Goal: Transaction & Acquisition: Purchase product/service

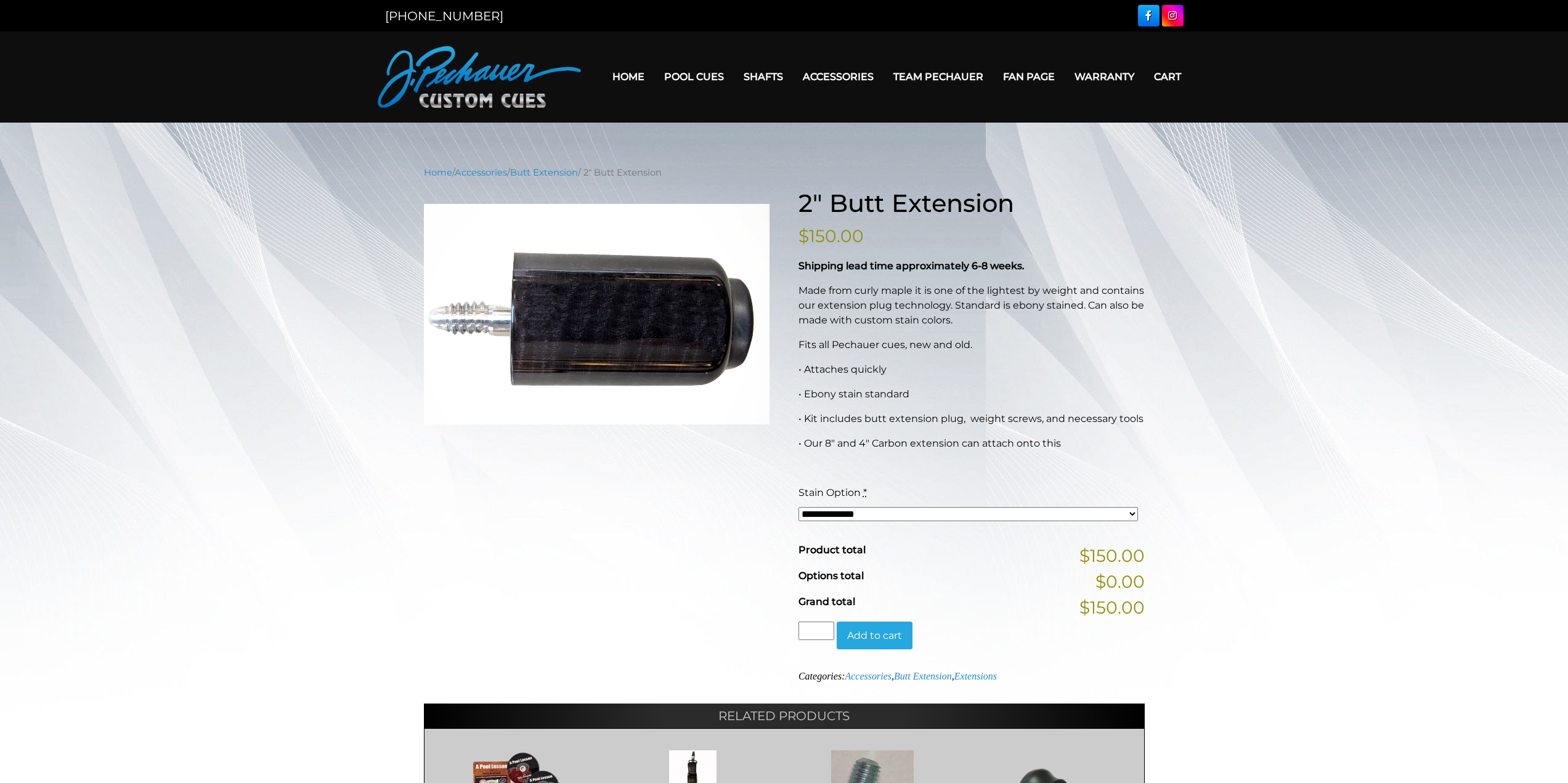
click at [953, 311] on p "Made from curly maple it is one of the lightest by weight and contains our exte…" at bounding box center [972, 306] width 347 height 44
click at [859, 346] on p "Fits all Pechauer cues, new and old." at bounding box center [972, 345] width 347 height 15
click at [889, 525] on div "**********" at bounding box center [969, 507] width 347 height 45
click at [887, 517] on select "**********" at bounding box center [969, 514] width 340 height 14
click at [1337, 332] on div "**********" at bounding box center [784, 553] width 1568 height 776
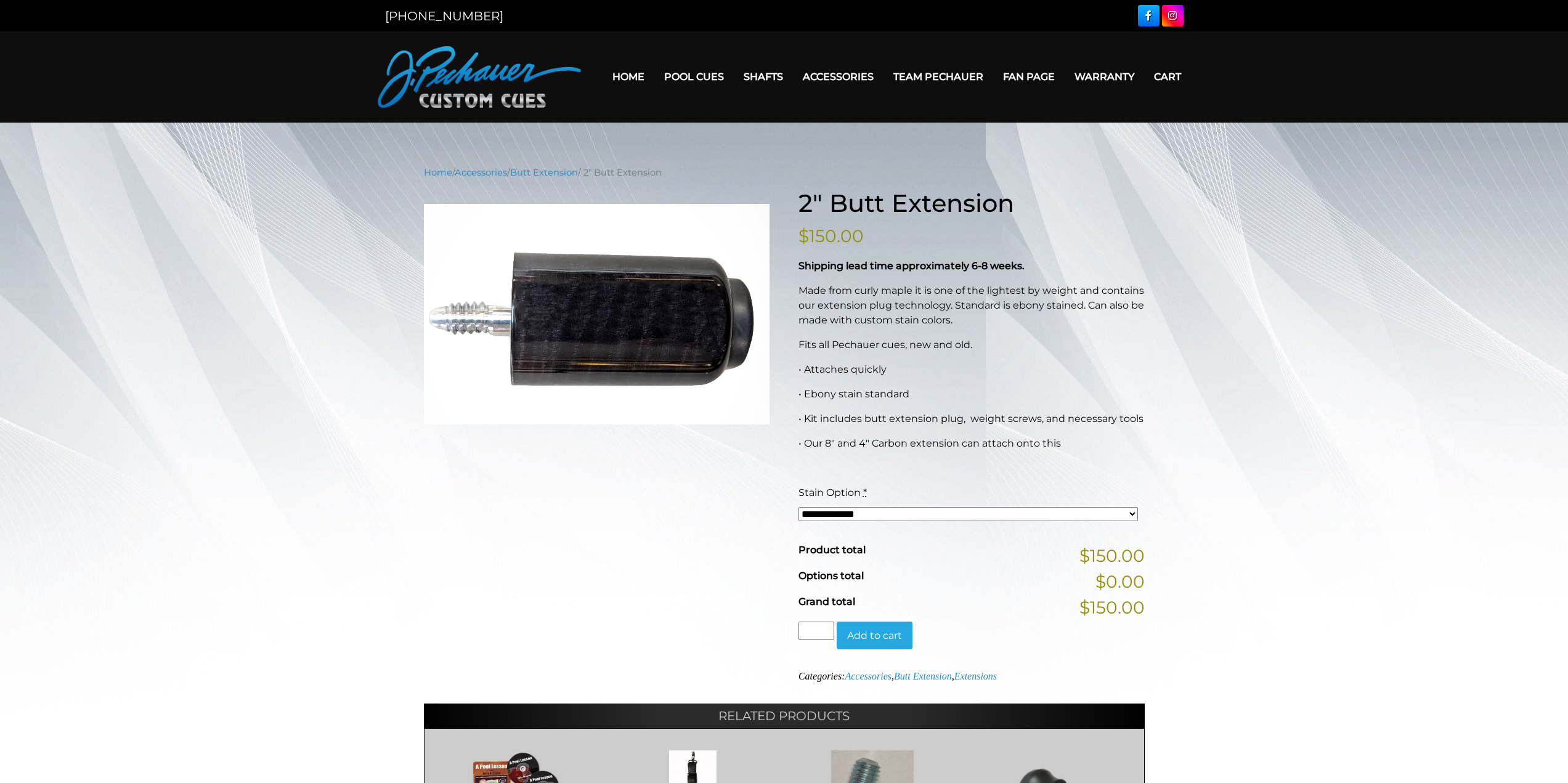
click at [799, 306] on p "Made from curly maple it is one of the lightest by weight and contains our exte…" at bounding box center [972, 306] width 347 height 44
drag, startPoint x: 830, startPoint y: 292, endPoint x: 917, endPoint y: 295, distance: 87.1
click at [890, 297] on p "Made from curly maple it is one of the lightest by weight and contains our exte…" at bounding box center [972, 306] width 347 height 44
click at [931, 295] on p "Made from curly maple it is one of the lightest by weight and contains our exte…" at bounding box center [972, 306] width 347 height 44
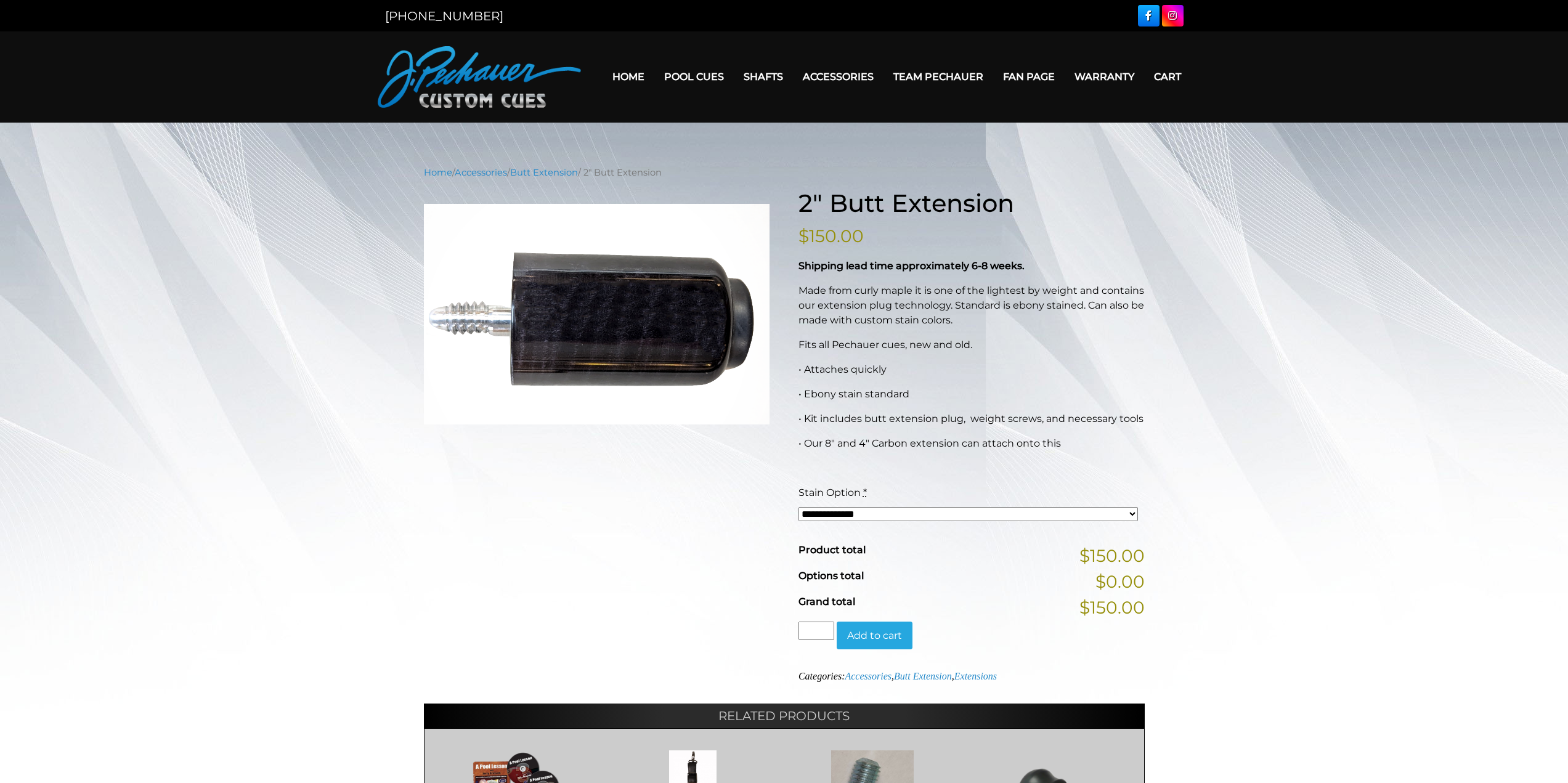
click at [1034, 261] on p "Shipping lead time approximately 6-8 weeks." at bounding box center [972, 265] width 347 height 15
click at [892, 494] on div "Stain Option *" at bounding box center [969, 492] width 340 height 15
click at [897, 499] on div "Stain Option *" at bounding box center [969, 492] width 340 height 15
drag, startPoint x: 901, startPoint y: 516, endPoint x: 901, endPoint y: 507, distance: 9.0
click at [901, 516] on select "**********" at bounding box center [969, 514] width 340 height 14
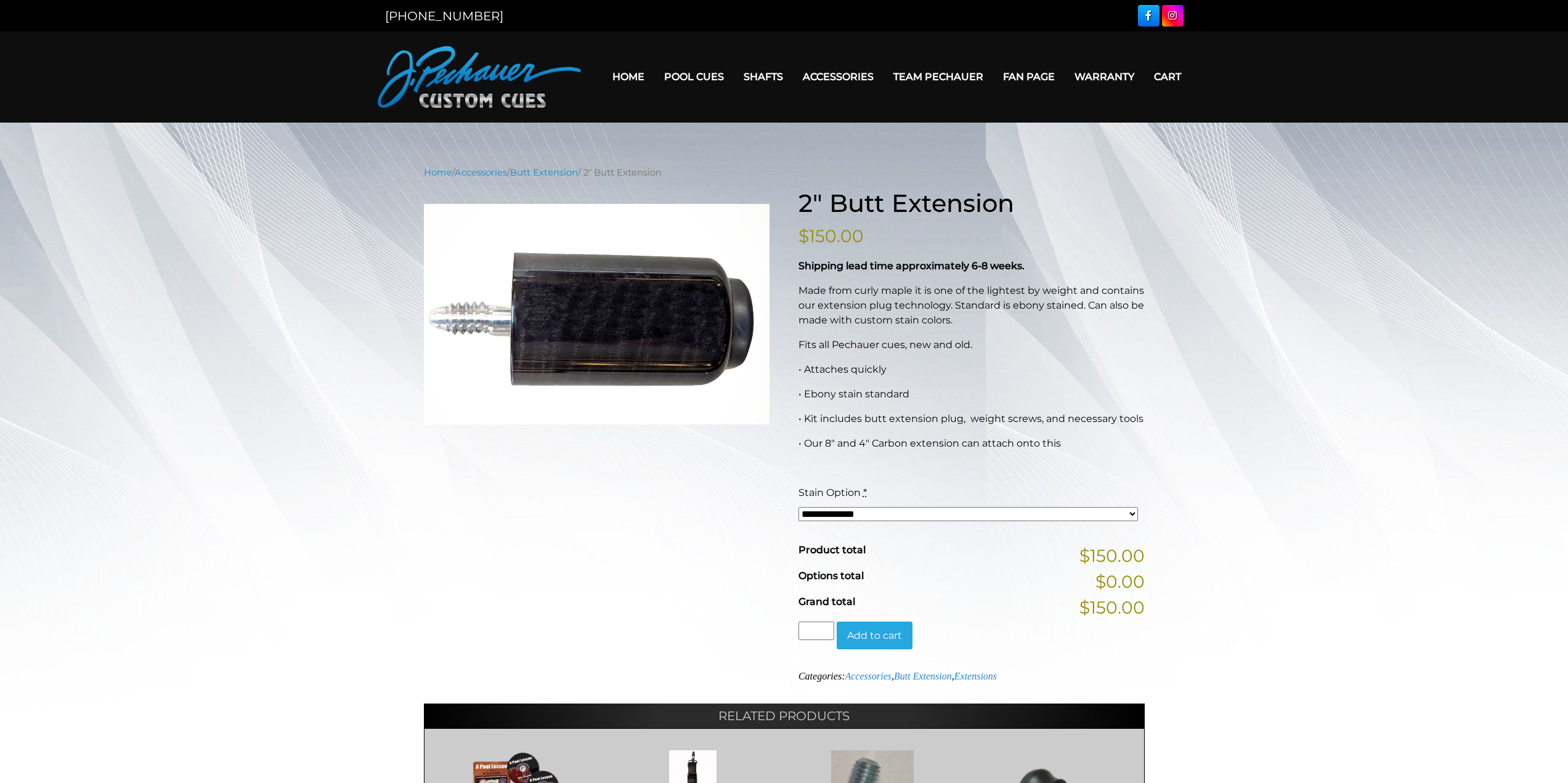
drag, startPoint x: 725, startPoint y: 451, endPoint x: 758, endPoint y: 443, distance: 34.0
click at [725, 451] on div "**********" at bounding box center [784, 565] width 721 height 754
click at [875, 417] on p "• Kit includes butt extension plug, weight screws, and necessary tools" at bounding box center [972, 418] width 347 height 15
click at [996, 414] on p "• Kit includes butt extension plug, weight screws, and necessary tools" at bounding box center [972, 418] width 347 height 15
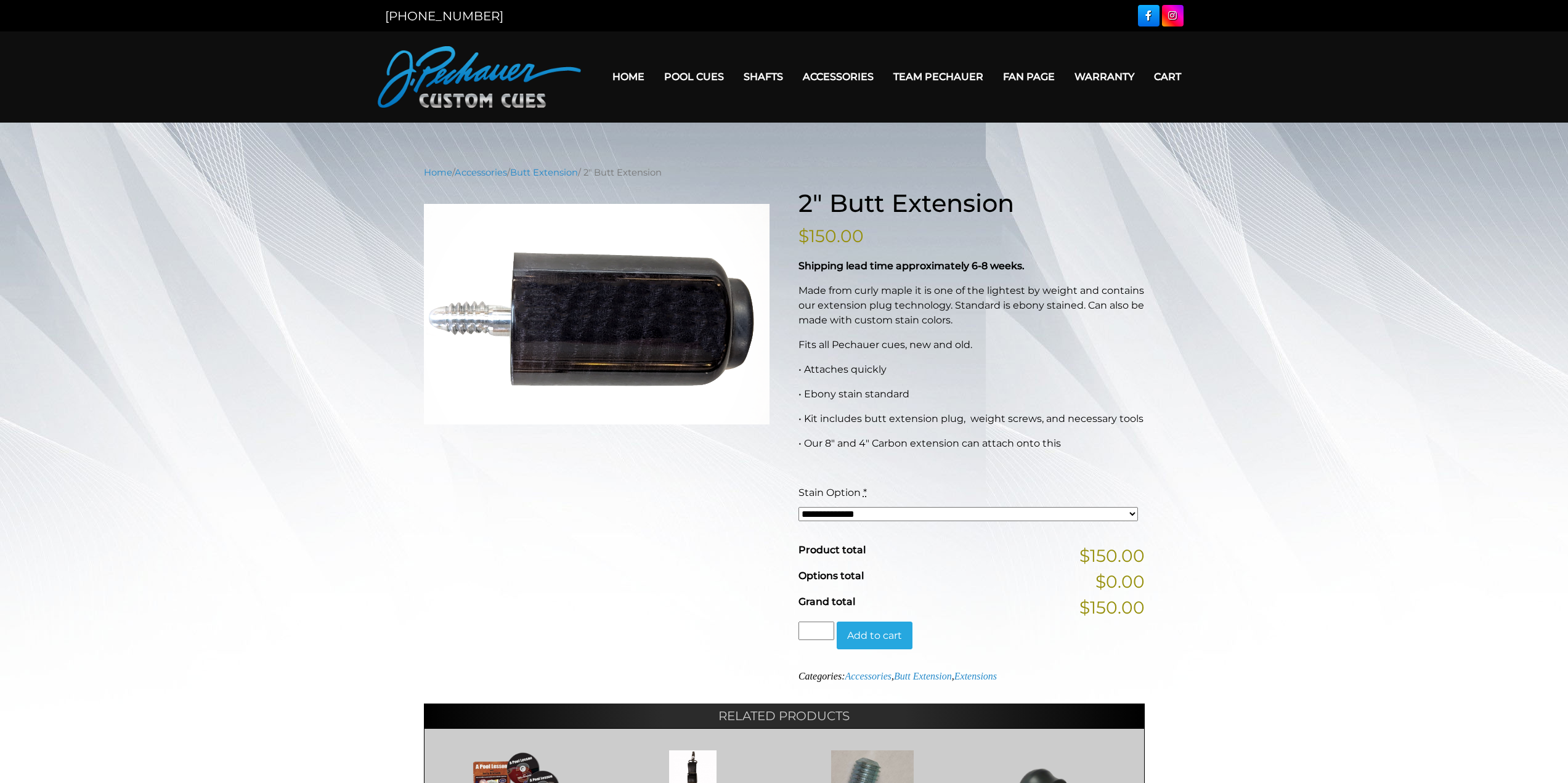
click at [949, 423] on p "• Kit includes butt extension plug, weight screws, and necessary tools" at bounding box center [972, 418] width 347 height 15
drag, startPoint x: 911, startPoint y: 420, endPoint x: 1072, endPoint y: 419, distance: 161.0
click at [1045, 420] on p "• Kit includes butt extension plug, weight screws, and necessary tools" at bounding box center [972, 418] width 347 height 15
click at [1099, 417] on p "• Kit includes butt extension plug, weight screws, and necessary tools" at bounding box center [972, 418] width 347 height 15
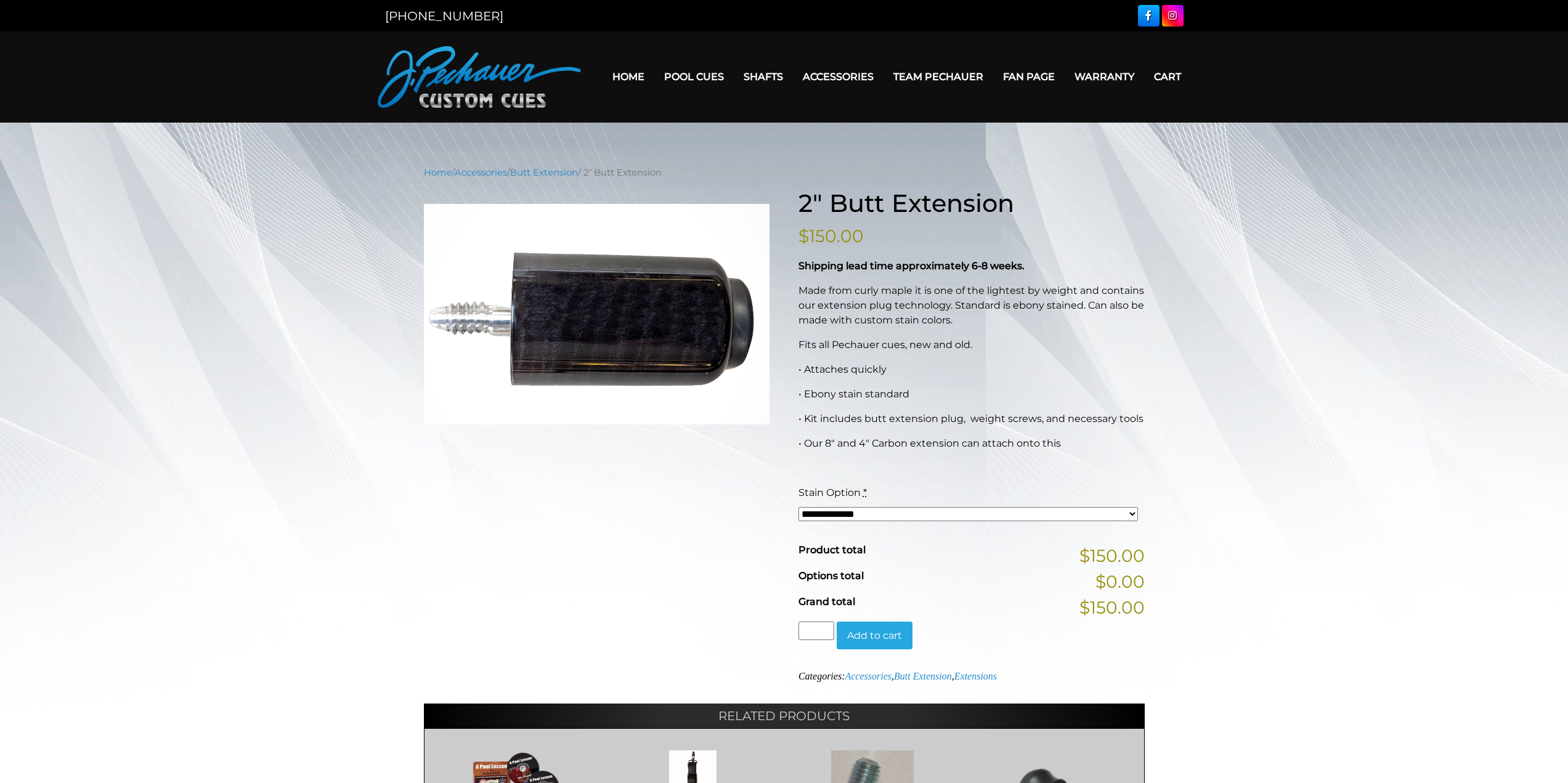
click at [906, 380] on div "Shipping lead time approximately 6-8 weeks. Made from curly maple it is one of …" at bounding box center [972, 366] width 347 height 217
drag, startPoint x: 909, startPoint y: 344, endPoint x: 926, endPoint y: 345, distance: 17.0
click at [926, 345] on p "Fits all Pechauer cues, new and old." at bounding box center [972, 345] width 347 height 15
click at [937, 305] on p "Made from curly maple it is one of the lightest by weight and contains our exte…" at bounding box center [972, 306] width 347 height 44
drag, startPoint x: 975, startPoint y: 306, endPoint x: 984, endPoint y: 310, distance: 9.8
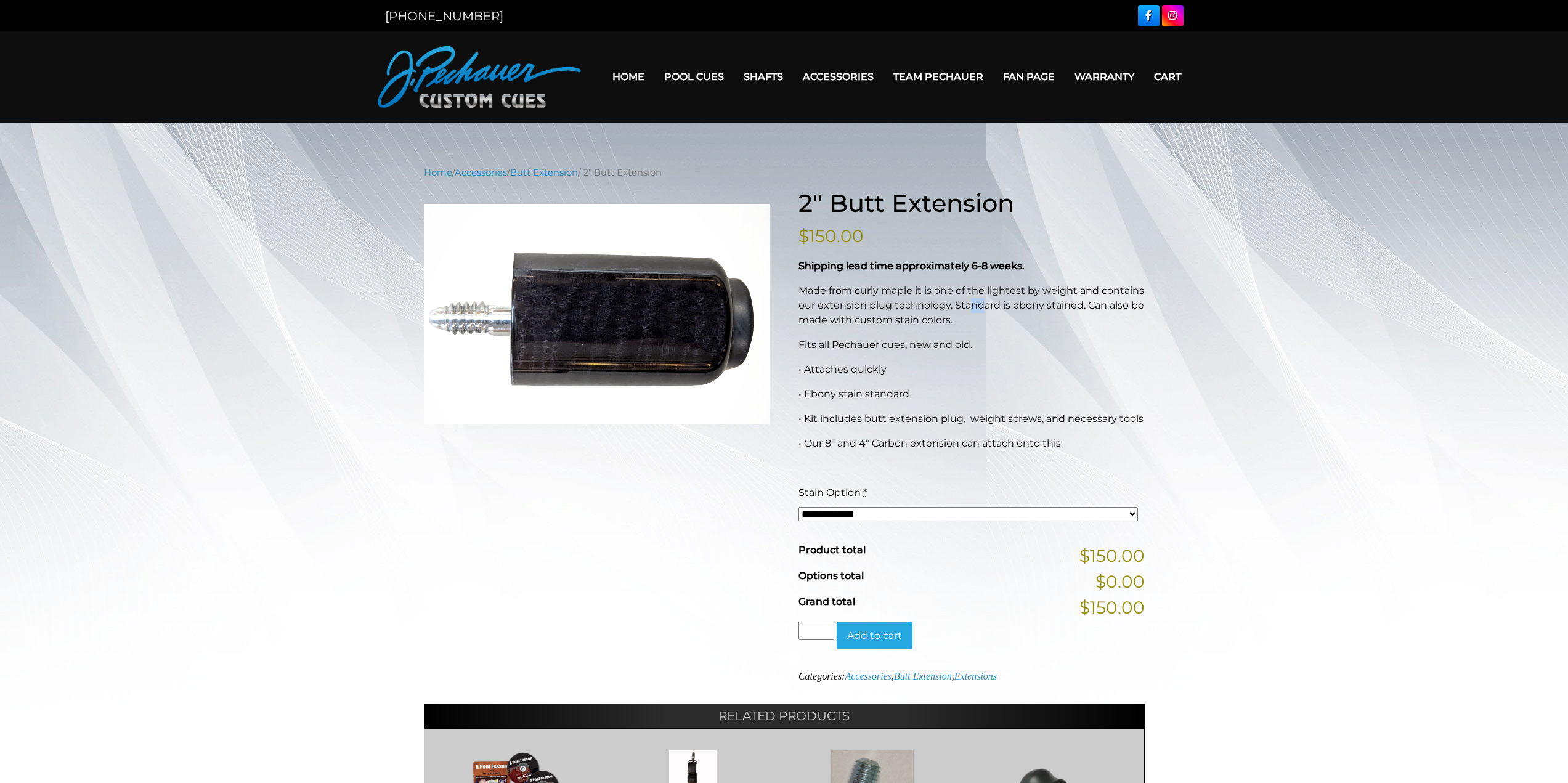
click at [984, 310] on p "Made from curly maple it is one of the lightest by weight and contains our exte…" at bounding box center [972, 306] width 347 height 44
drag, startPoint x: 987, startPoint y: 301, endPoint x: 976, endPoint y: 288, distance: 17.0
click at [987, 299] on p "Made from curly maple it is one of the lightest by weight and contains our exte…" at bounding box center [972, 306] width 347 height 44
